Goal: Information Seeking & Learning: Learn about a topic

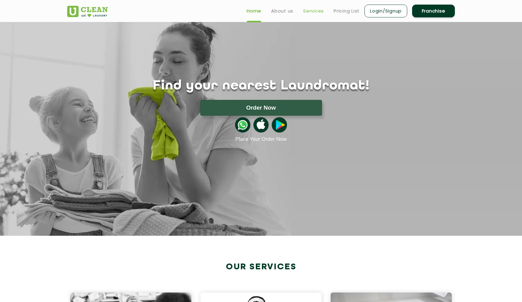
click at [257, 11] on link "Services" at bounding box center [313, 10] width 21 height 7
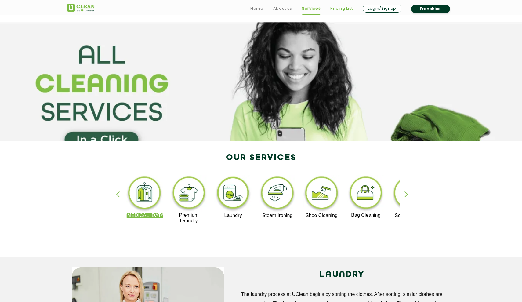
click at [257, 10] on link "Pricing List" at bounding box center [341, 8] width 23 height 7
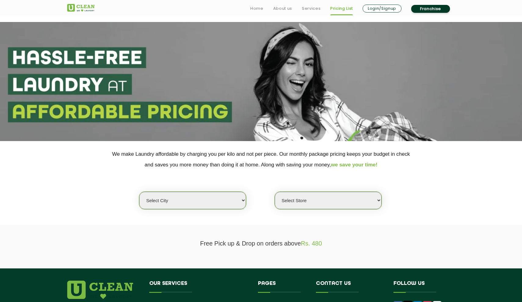
scroll to position [87, 0]
click at [170, 278] on link "[MEDICAL_DATA]" at bounding box center [166, 303] width 35 height 5
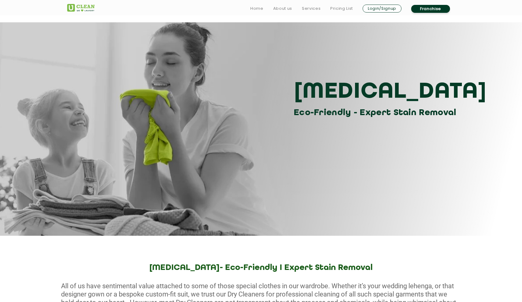
scroll to position [664, 0]
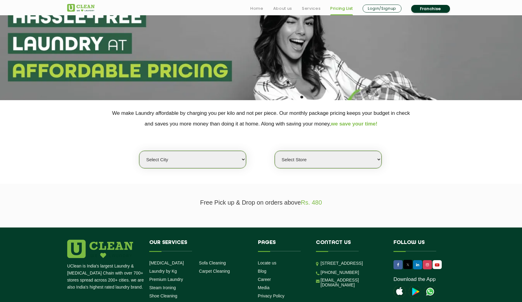
scroll to position [56, 0]
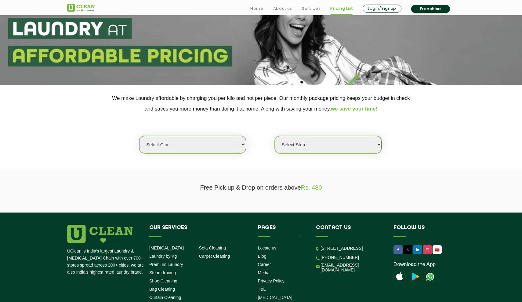
select select "125"
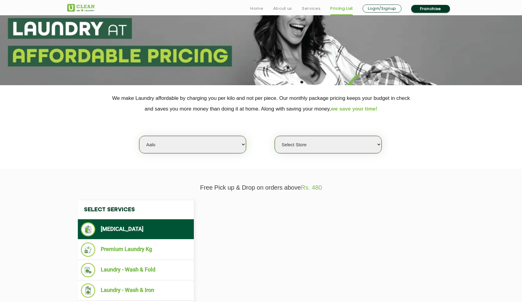
select select "0"
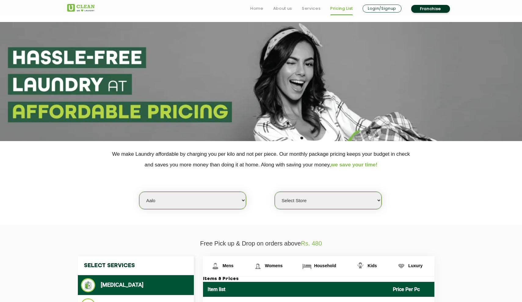
scroll to position [0, 0]
click at [250, 7] on link "Home" at bounding box center [256, 8] width 13 height 7
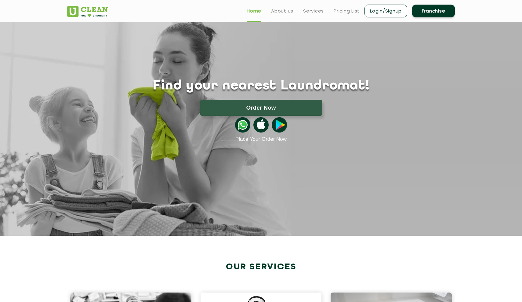
click at [447, 13] on link "Franchise" at bounding box center [433, 11] width 43 height 13
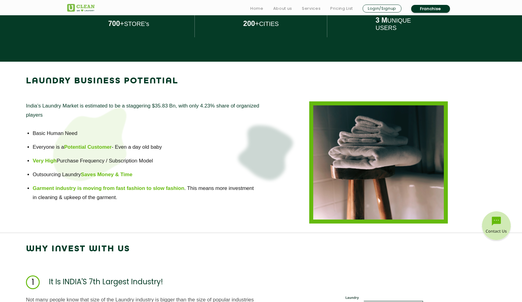
scroll to position [371, 0]
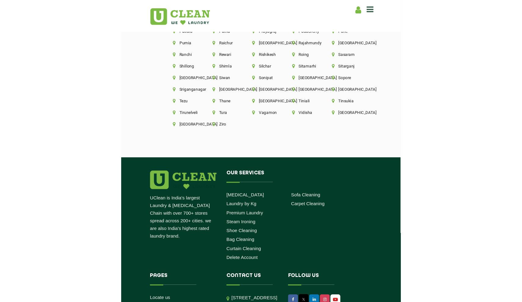
scroll to position [1643, 0]
